Goal: Task Accomplishment & Management: Use online tool/utility

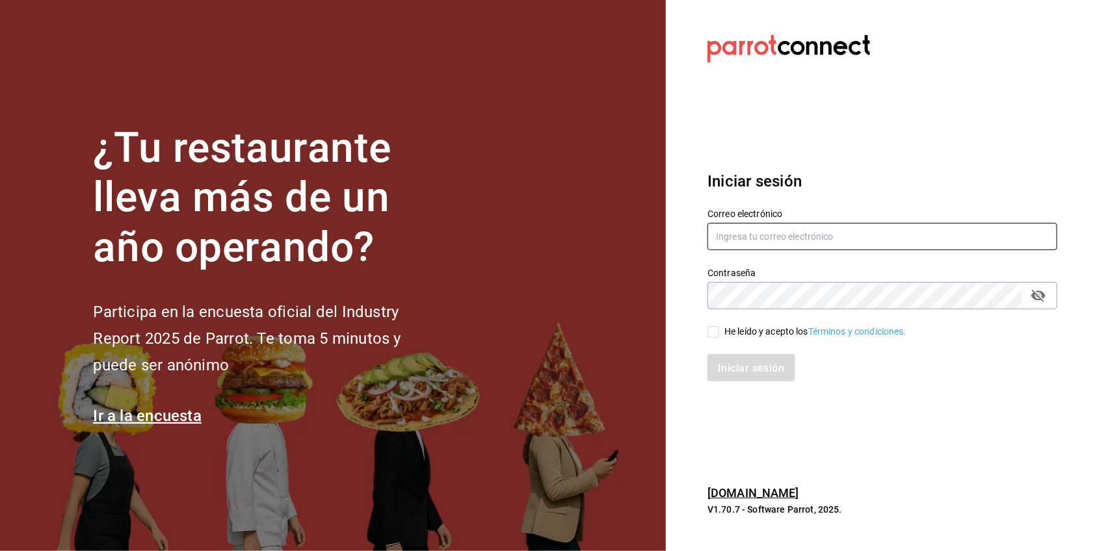
click at [791, 244] on input "text" at bounding box center [882, 236] width 350 height 27
type input "[EMAIL_ADDRESS][DOMAIN_NAME]"
click at [710, 335] on input "He leído y acepto los Términos y condiciones." at bounding box center [713, 332] width 12 height 12
checkbox input "true"
click at [733, 373] on font "Iniciar sesión" at bounding box center [751, 368] width 66 height 12
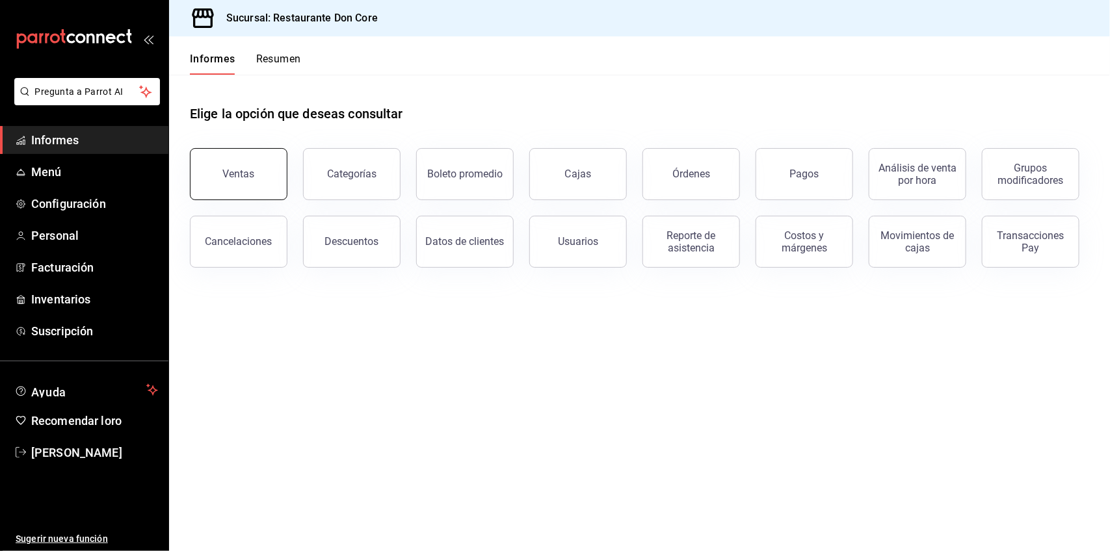
click at [248, 177] on font "Ventas" at bounding box center [239, 174] width 32 height 12
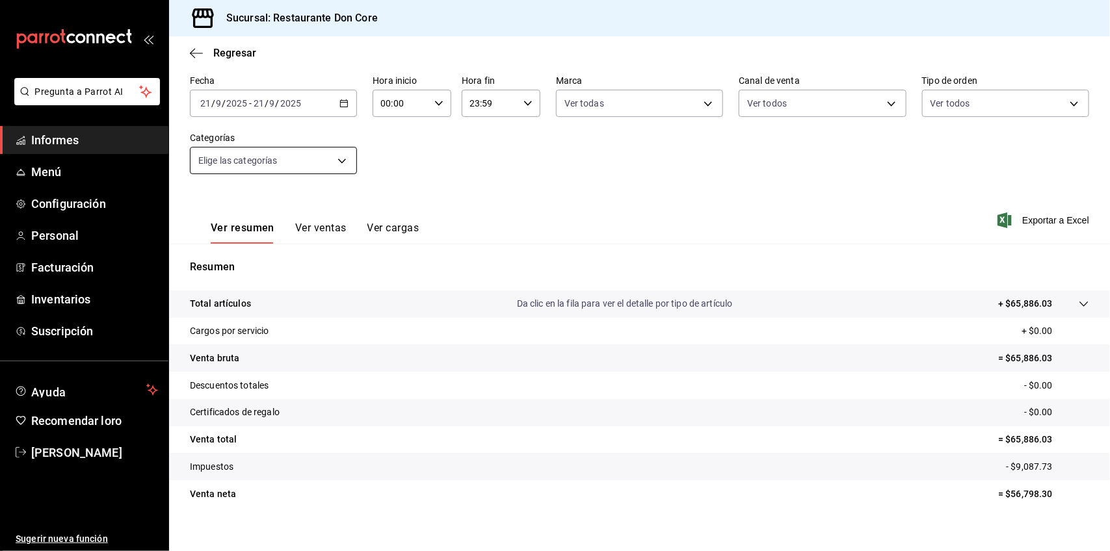
scroll to position [72, 0]
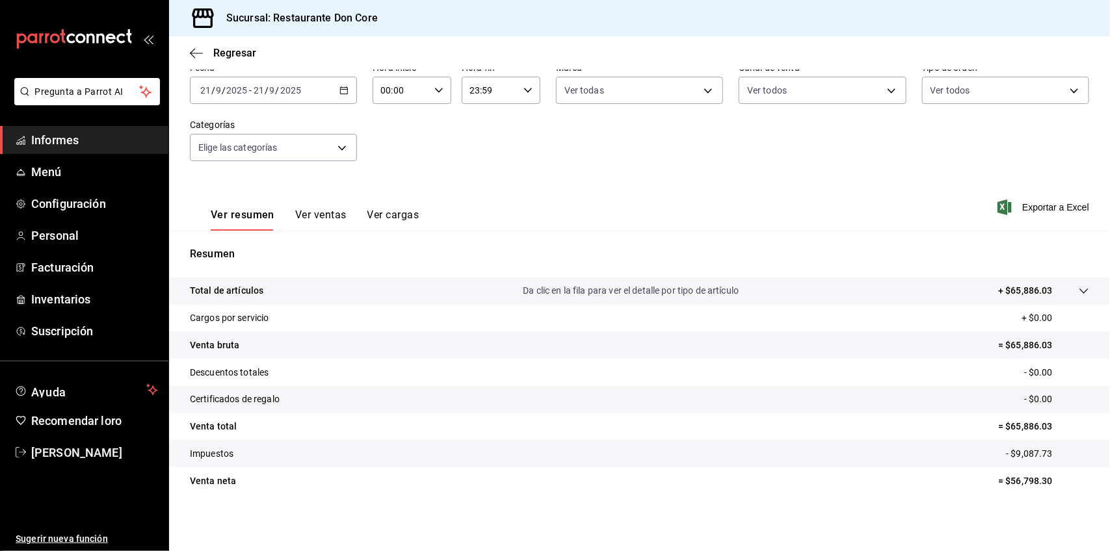
click at [339, 88] on icon "button" at bounding box center [343, 90] width 9 height 9
click at [264, 237] on li "Rango de fechas" at bounding box center [251, 246] width 122 height 29
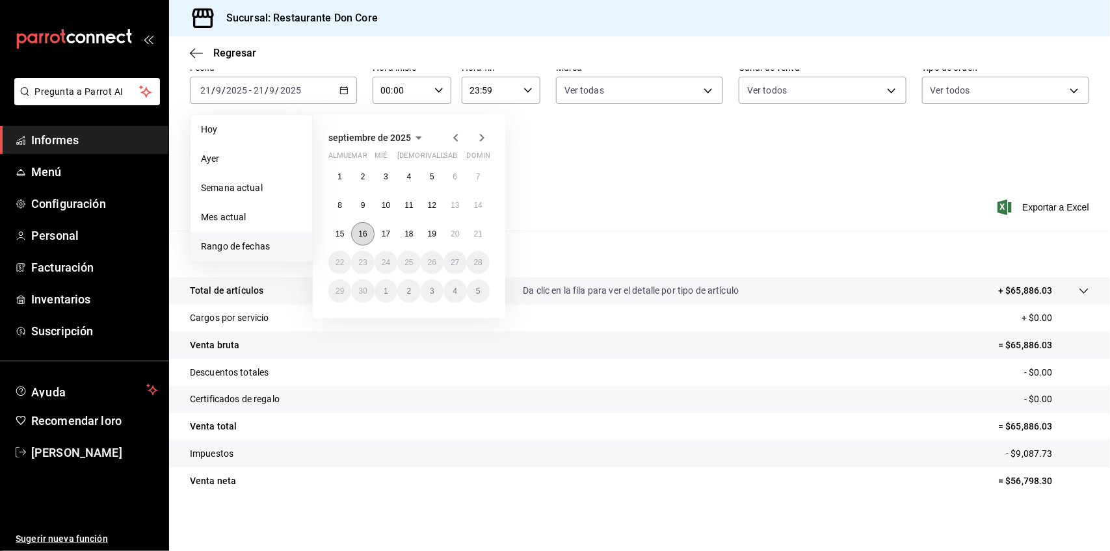
click at [360, 223] on button "16" at bounding box center [362, 233] width 23 height 23
click at [478, 233] on font "21" at bounding box center [478, 233] width 8 height 9
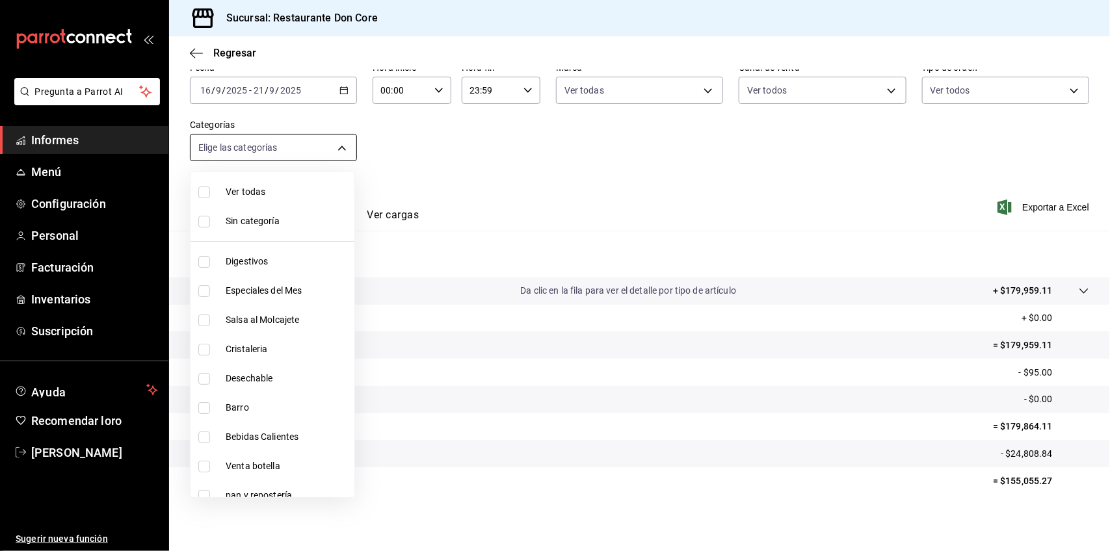
click at [294, 138] on body "Pregunta a Parrot AI Informes Menú Configuración Personal Facturación Inventari…" at bounding box center [555, 275] width 1110 height 551
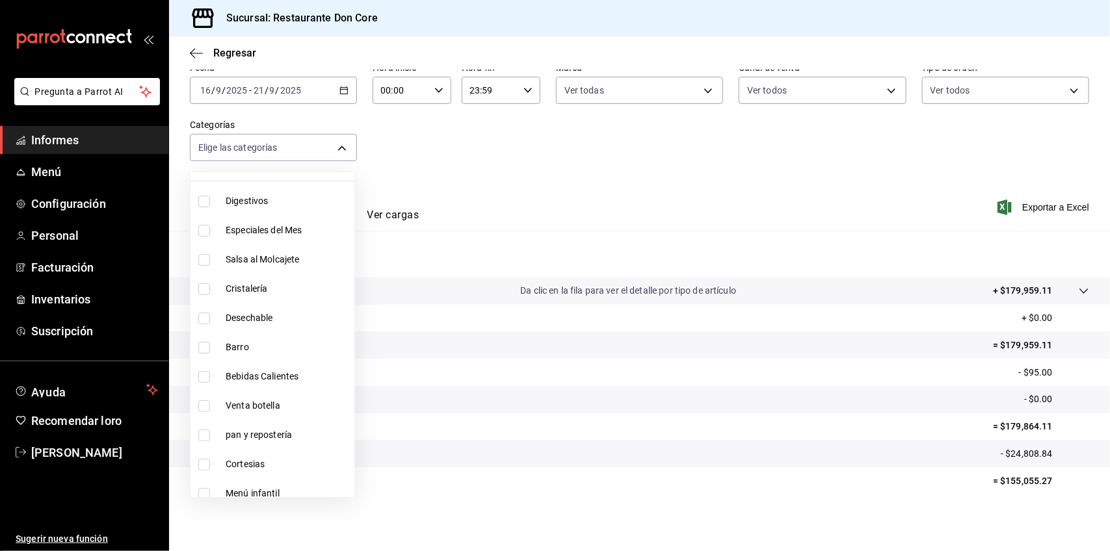
scroll to position [59, 0]
click at [527, 174] on div at bounding box center [555, 275] width 1110 height 551
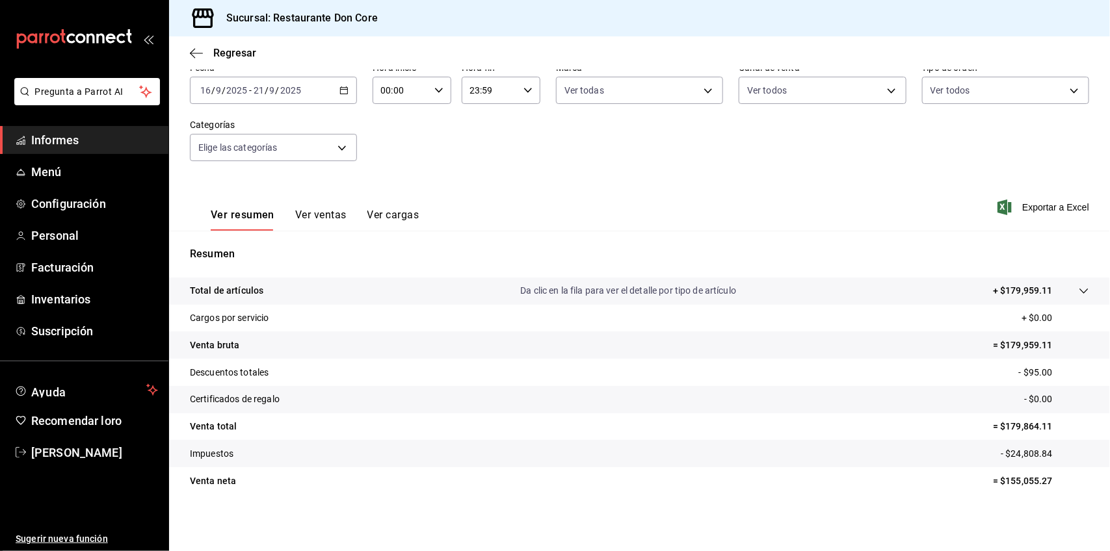
click at [282, 81] on div "2025-09-16 16 / 9 / 2025 - 2025-09-21 21 / 9 / 2025" at bounding box center [273, 90] width 167 height 27
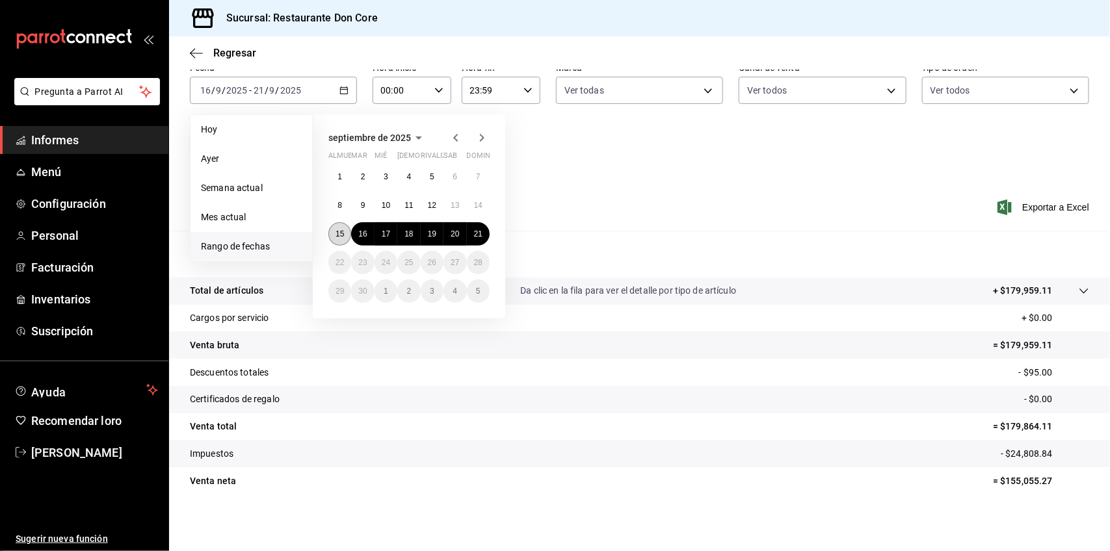
click at [341, 231] on font "15" at bounding box center [339, 233] width 8 height 9
click at [477, 232] on font "21" at bounding box center [478, 233] width 8 height 9
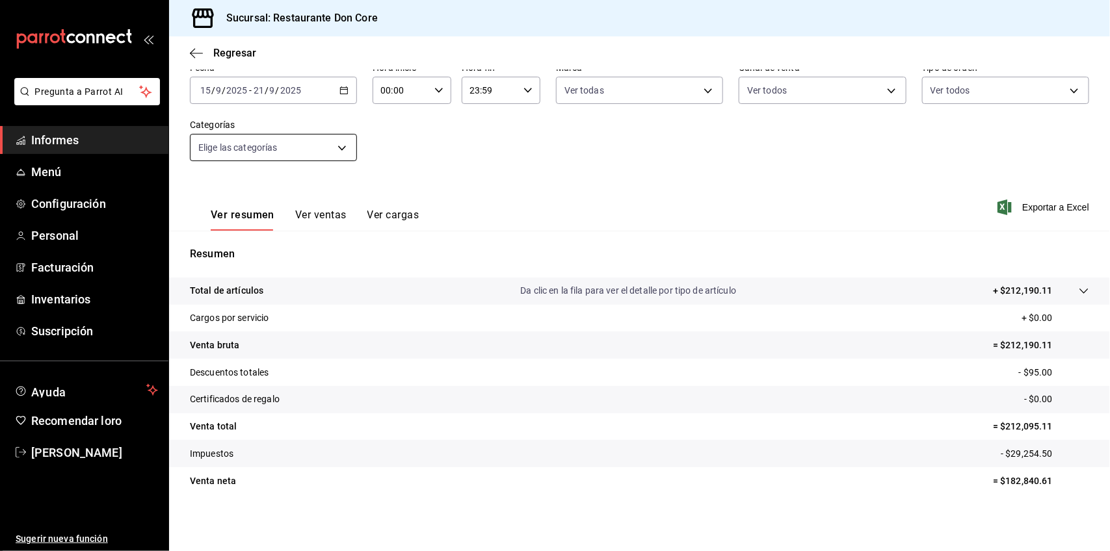
click at [335, 150] on body "Pregunta a Parrot AI Informes Menú Configuración Personal Facturación Inventari…" at bounding box center [555, 275] width 1110 height 551
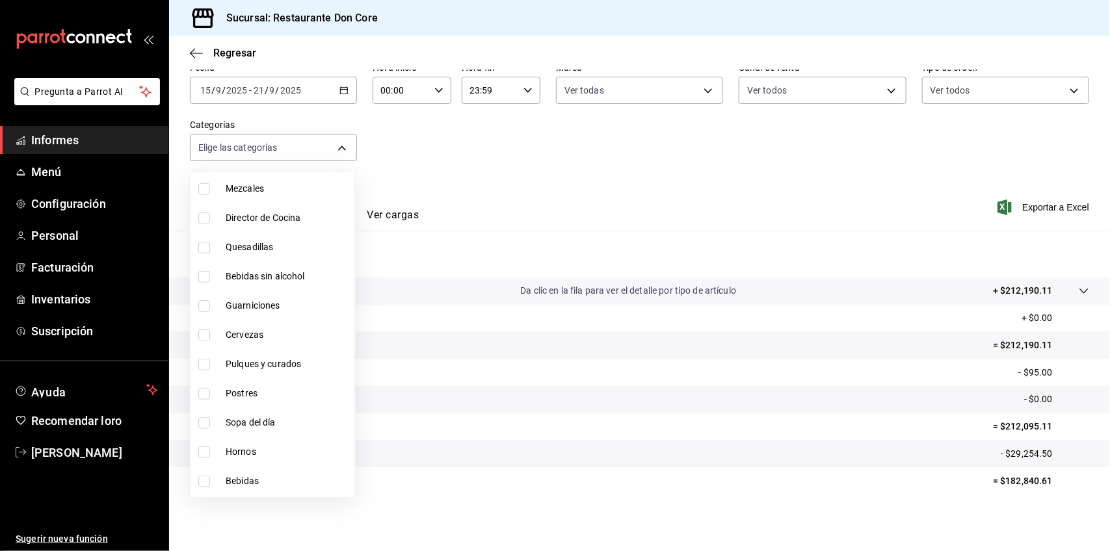
scroll to position [451, 0]
click at [208, 421] on input "checkbox" at bounding box center [204, 426] width 12 height 12
checkbox input "true"
type input "4b610e11-f7c3-41f2-bd41-e2652b04a967"
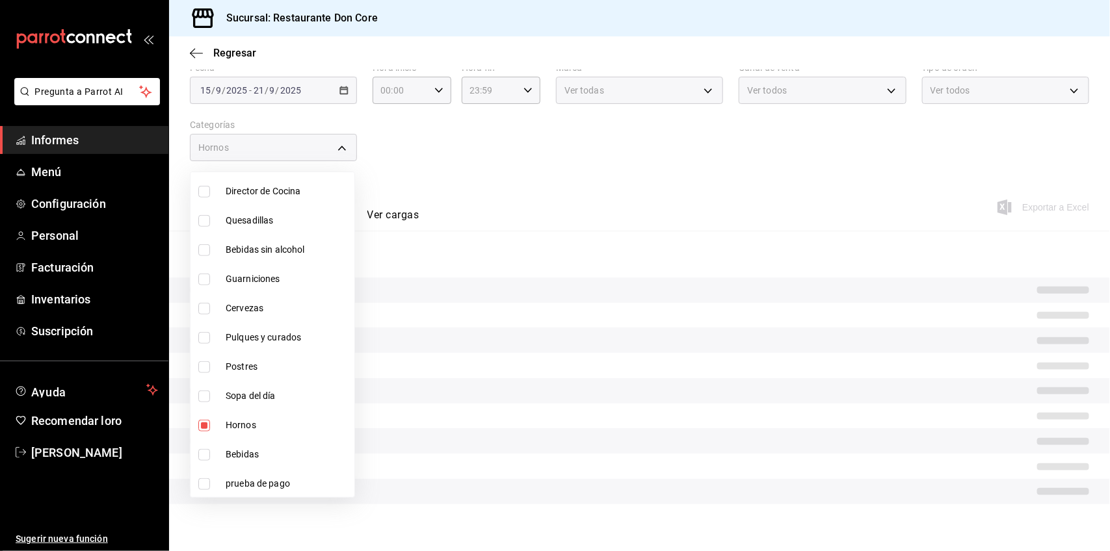
click at [530, 202] on div at bounding box center [555, 275] width 1110 height 551
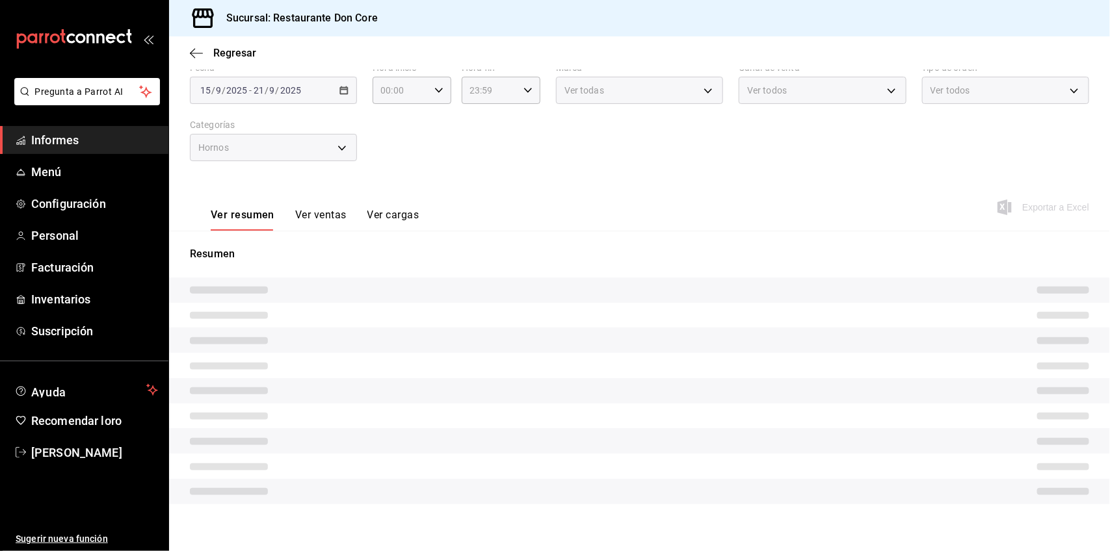
click at [319, 211] on font "Ver ventas" at bounding box center [320, 215] width 51 height 12
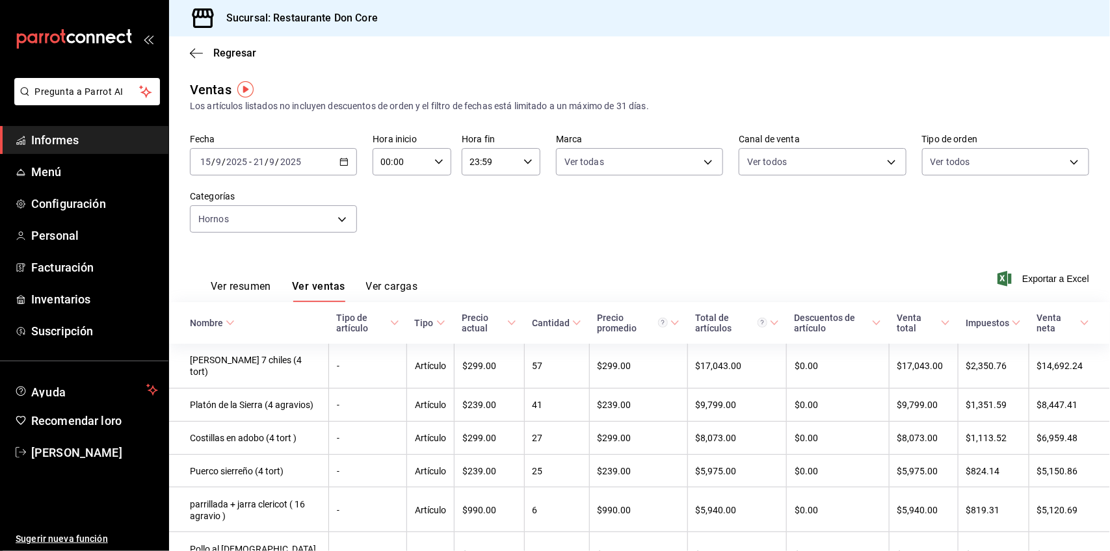
click at [287, 154] on div "2025-09-15 15 / 9 / 2025 - 2025-09-21 21 / 9 / 2025" at bounding box center [273, 161] width 167 height 27
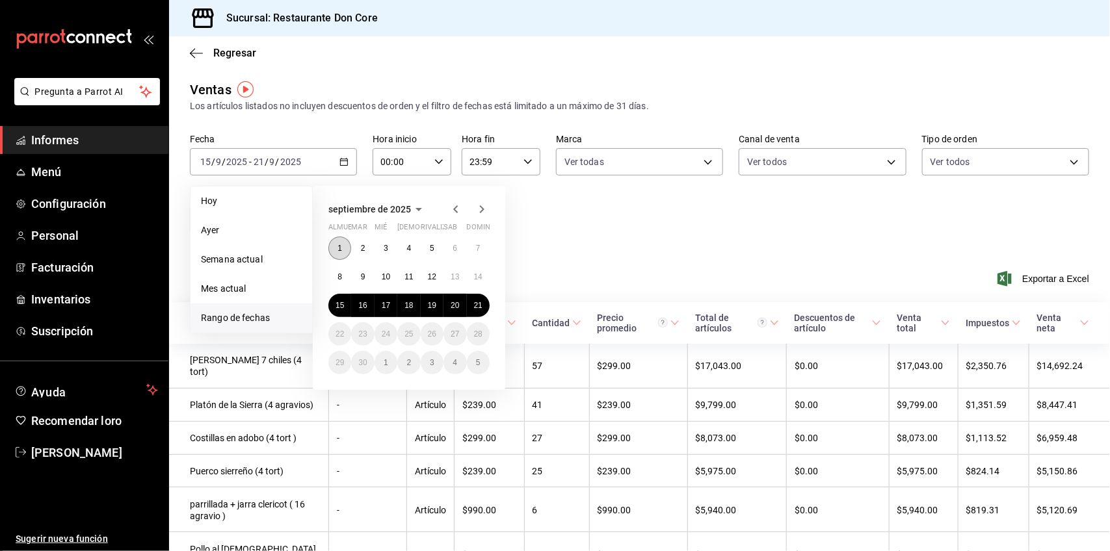
click at [345, 242] on button "1" at bounding box center [339, 248] width 23 height 23
click at [474, 306] on font "21" at bounding box center [478, 305] width 8 height 9
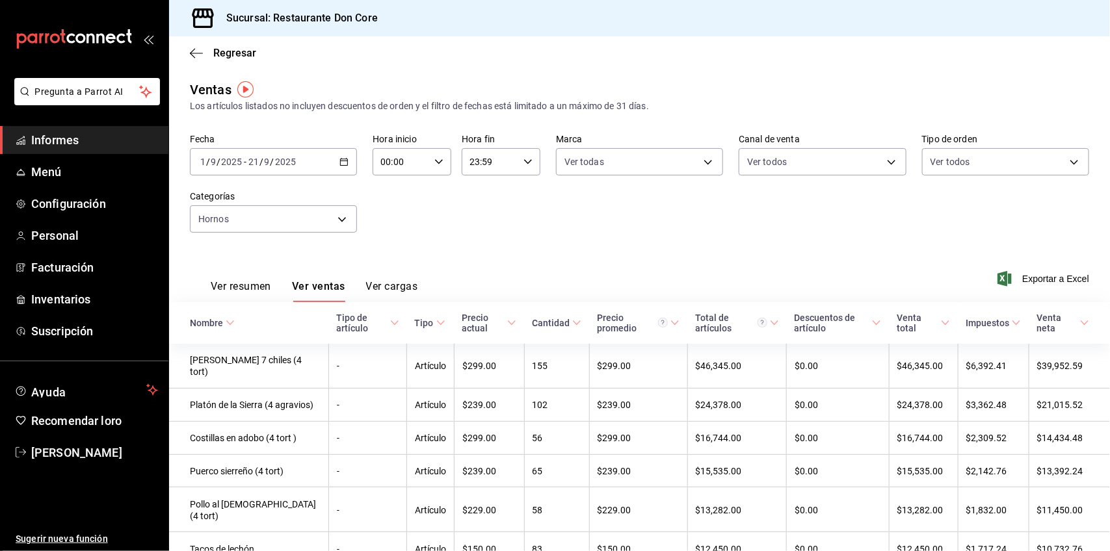
click at [287, 153] on div "2025-09-01 1 / 9 / 2025 - 2025-09-21 21 / 9 / 2025" at bounding box center [273, 161] width 167 height 27
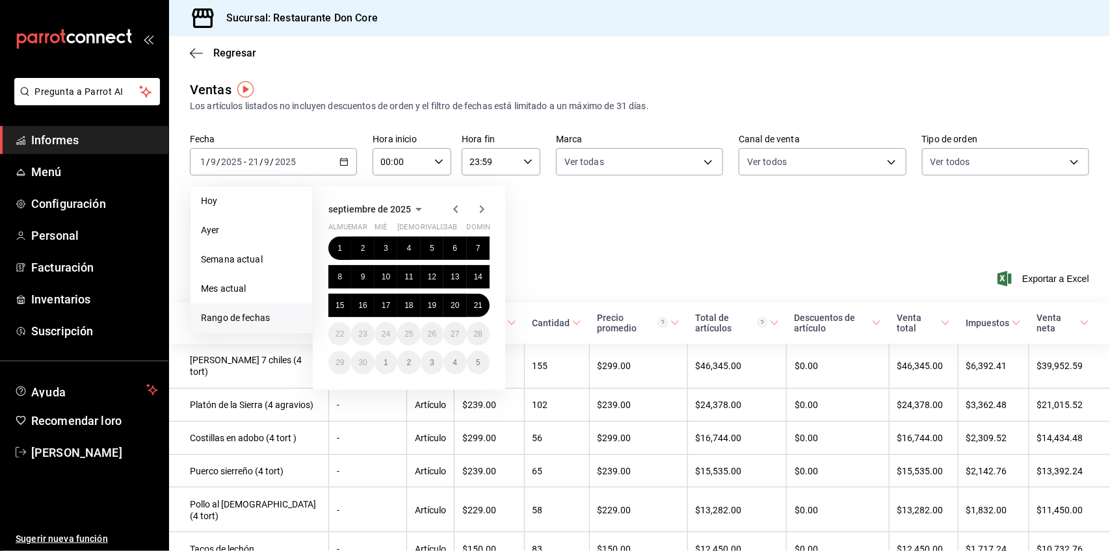
click at [456, 208] on icon "button" at bounding box center [455, 209] width 5 height 8
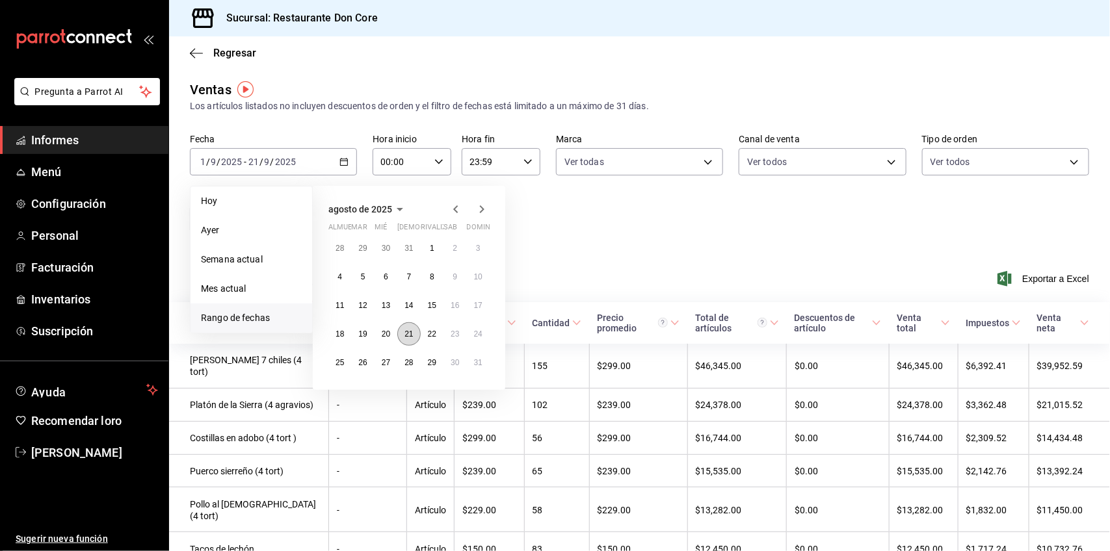
click at [408, 332] on font "21" at bounding box center [408, 334] width 8 height 9
click at [481, 205] on icon "button" at bounding box center [482, 210] width 16 height 16
click at [457, 303] on font "20" at bounding box center [455, 305] width 8 height 9
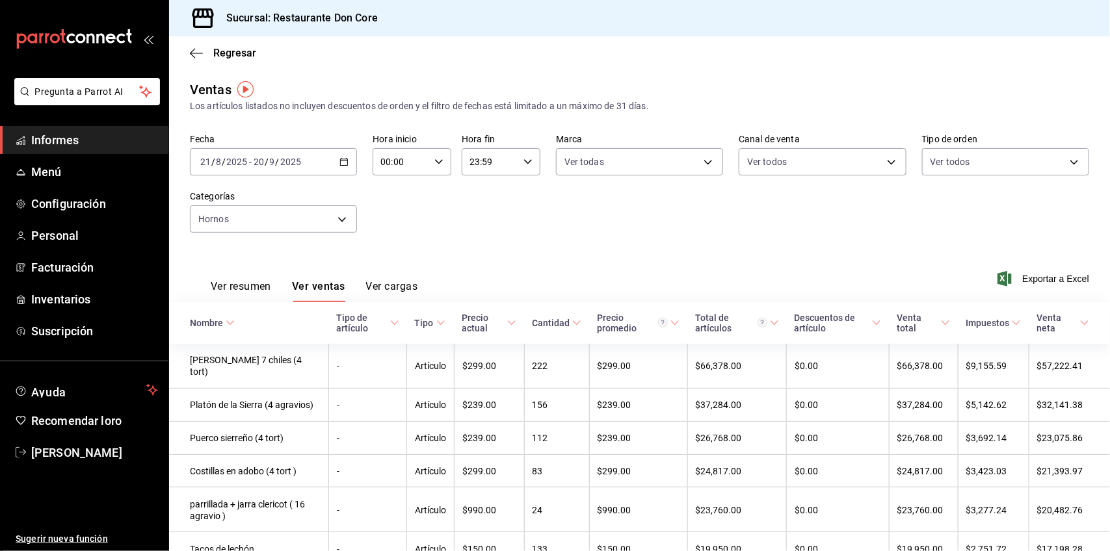
click at [319, 163] on div "2025-08-21 21 / 8 / 2025 - 2025-09-20 20 / 9 / 2025" at bounding box center [273, 161] width 167 height 27
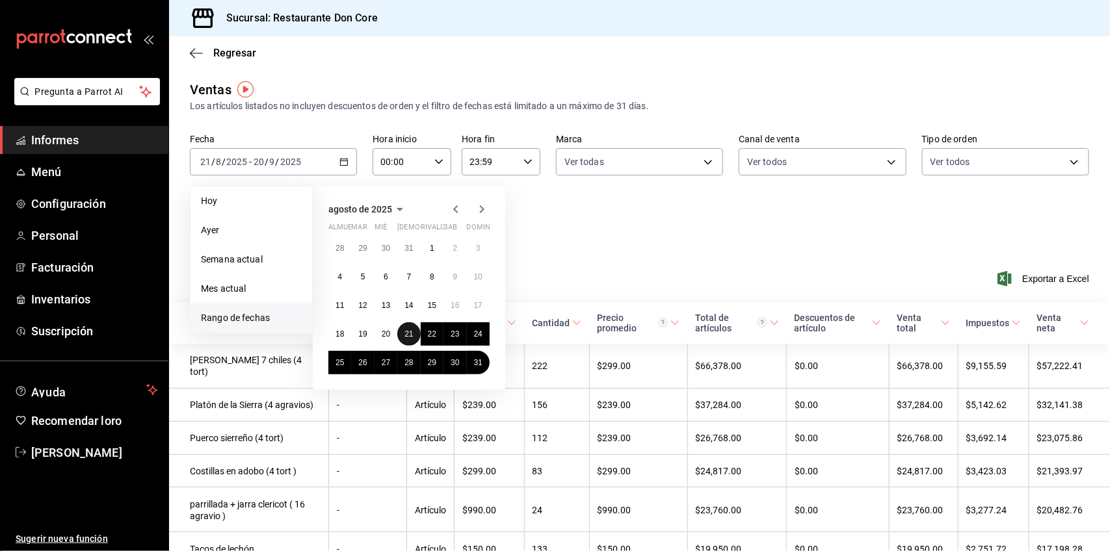
click at [412, 326] on button "21" at bounding box center [408, 333] width 23 height 23
click at [478, 210] on icon "button" at bounding box center [482, 210] width 16 height 16
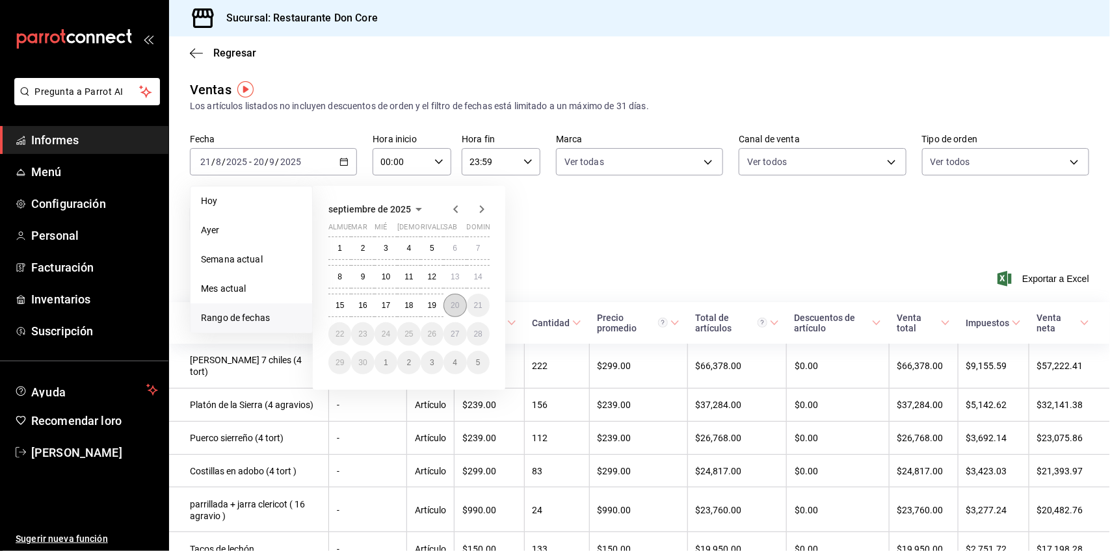
click at [460, 303] on button "20" at bounding box center [454, 305] width 23 height 23
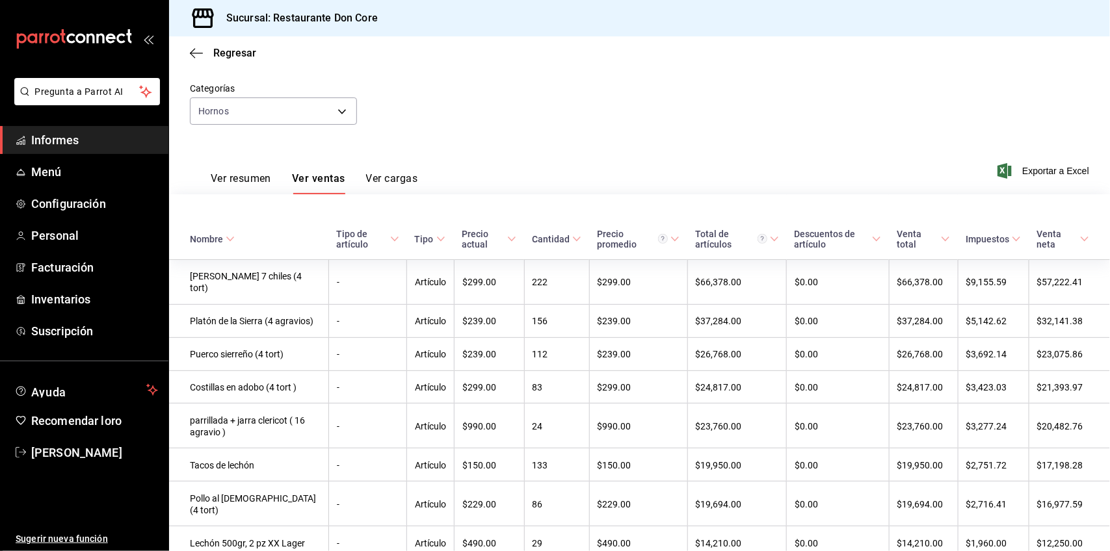
scroll to position [582, 0]
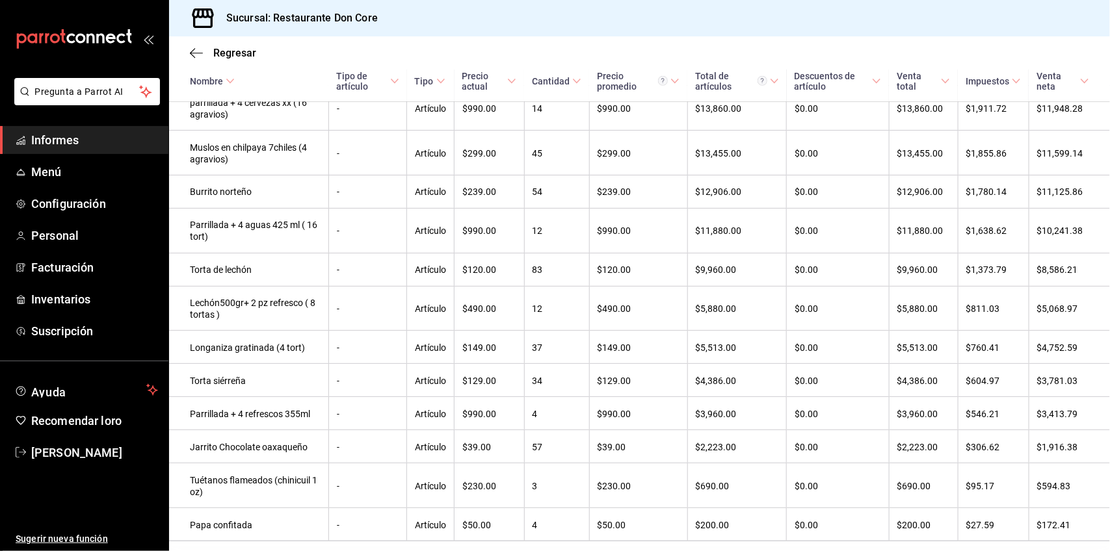
click at [573, 297] on td "12" at bounding box center [556, 308] width 65 height 45
click at [573, 297] on html "Pregunta a Parrot AI Informes Menú Configuración Personal Facturación Inventari…" at bounding box center [555, 275] width 1110 height 551
